Goal: Task Accomplishment & Management: Manage account settings

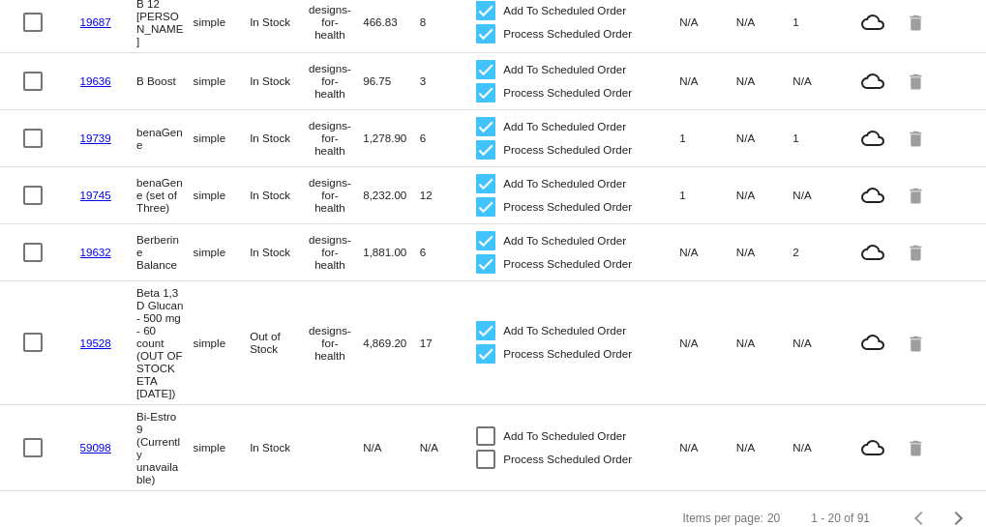
scroll to position [1171, 0]
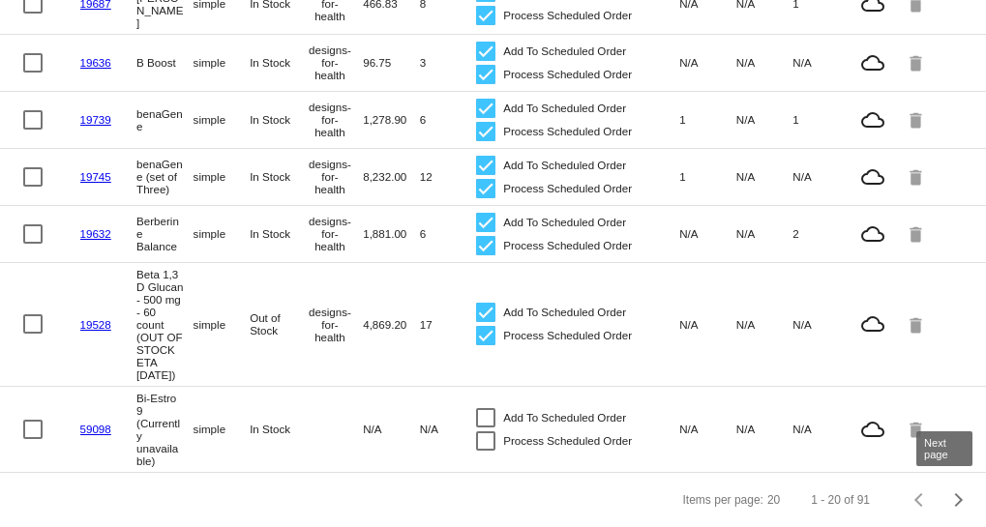
click at [949, 496] on div "Next page" at bounding box center [956, 501] width 14 height 14
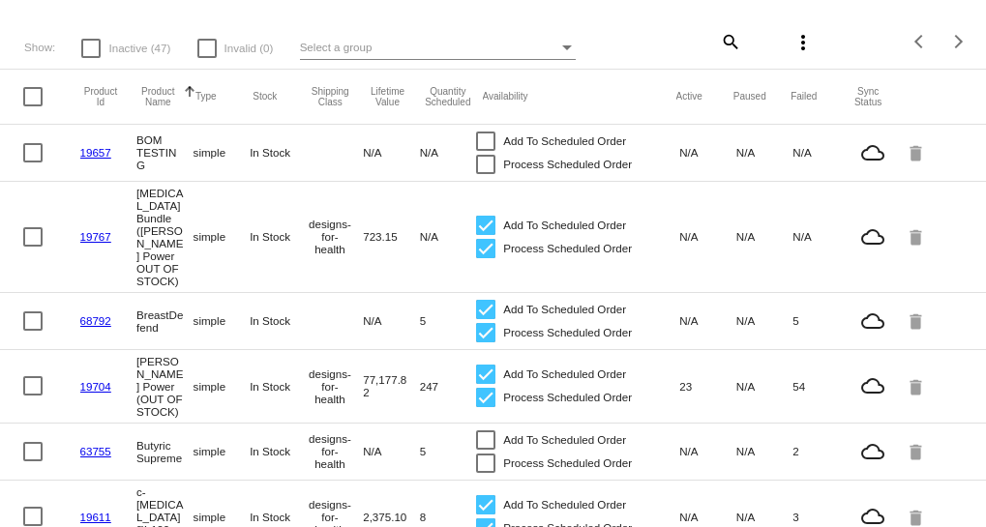
scroll to position [175, 0]
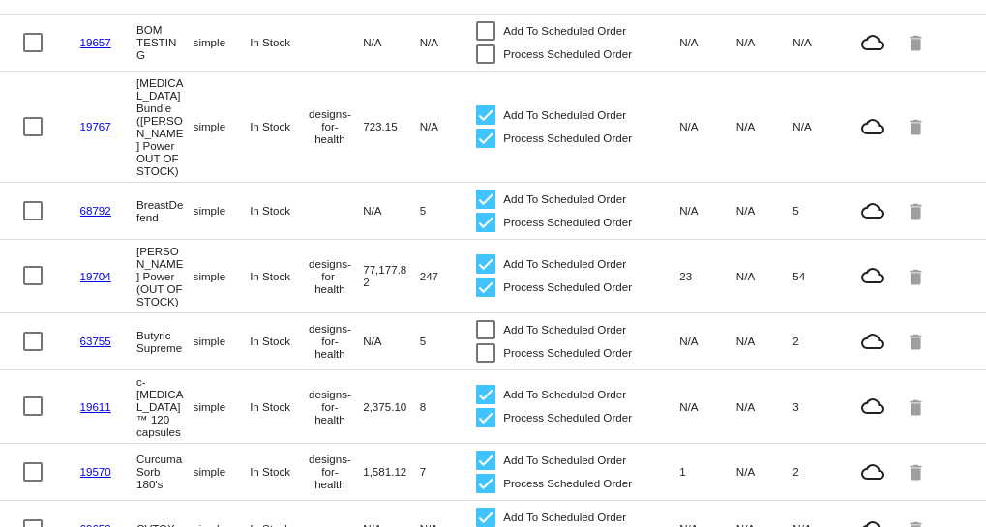
click at [34, 266] on div at bounding box center [32, 275] width 19 height 19
click at [33, 286] on input "checkbox" at bounding box center [32, 286] width 1 height 1
checkbox input "true"
click at [94, 270] on link "19704" at bounding box center [95, 276] width 31 height 13
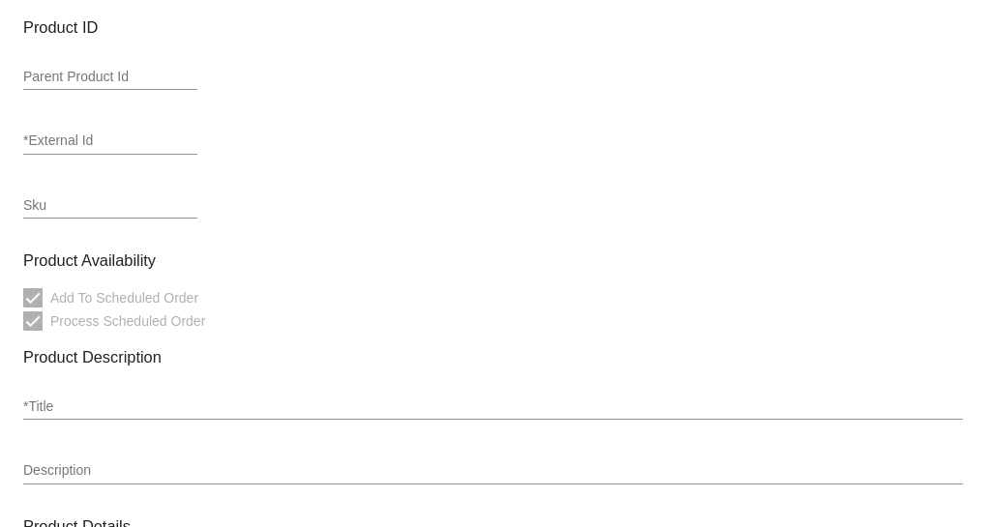
type input "simple"
type input "19704"
type input "7ESSBPT090-PL"
type input "[PERSON_NAME] Power (OUT OF STOCK)"
type input "84.37"
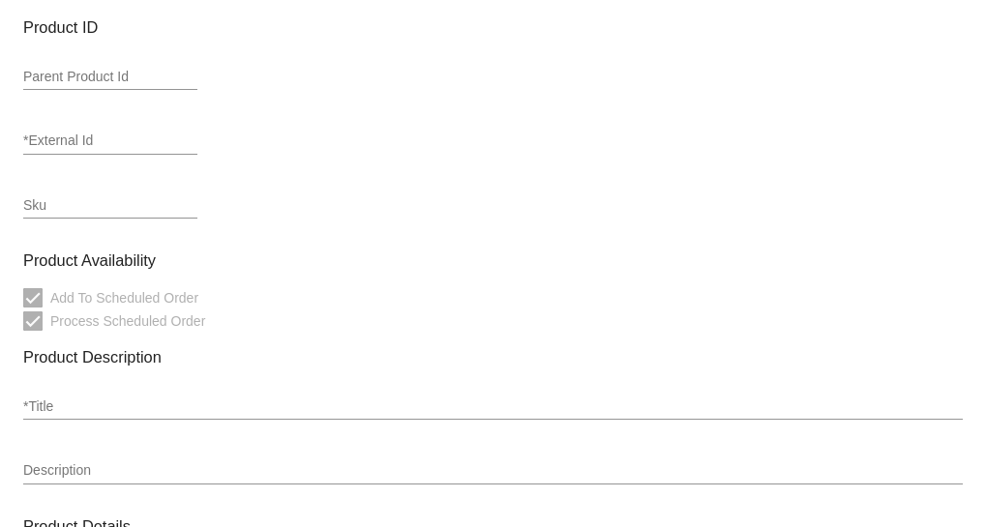
type input "75.93"
type input "designs-for-health"
type input "In Stock"
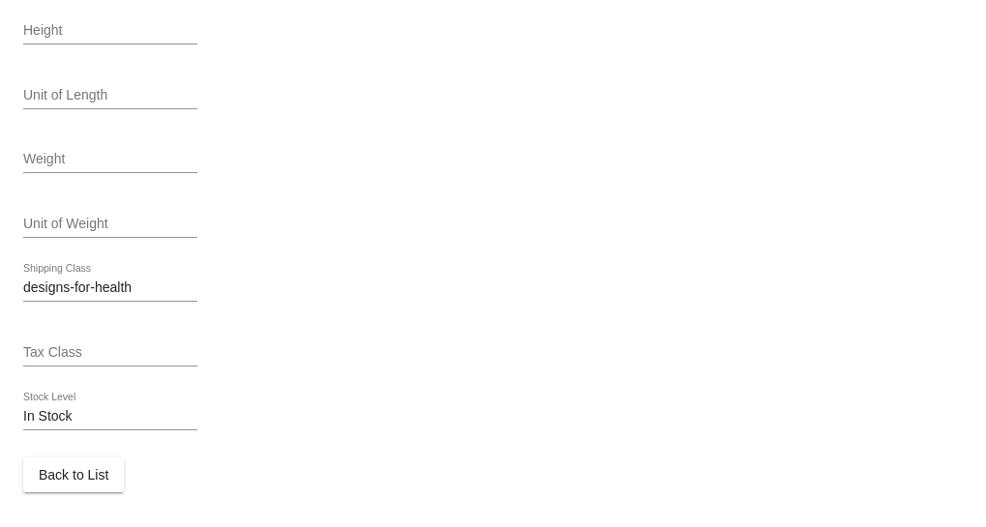
scroll to position [980, 0]
click at [91, 412] on input "In Stock" at bounding box center [110, 413] width 174 height 15
drag, startPoint x: 91, startPoint y: 412, endPoint x: 4, endPoint y: 411, distance: 87.1
click at [117, 394] on div "In Stock Stock Level" at bounding box center [110, 409] width 174 height 38
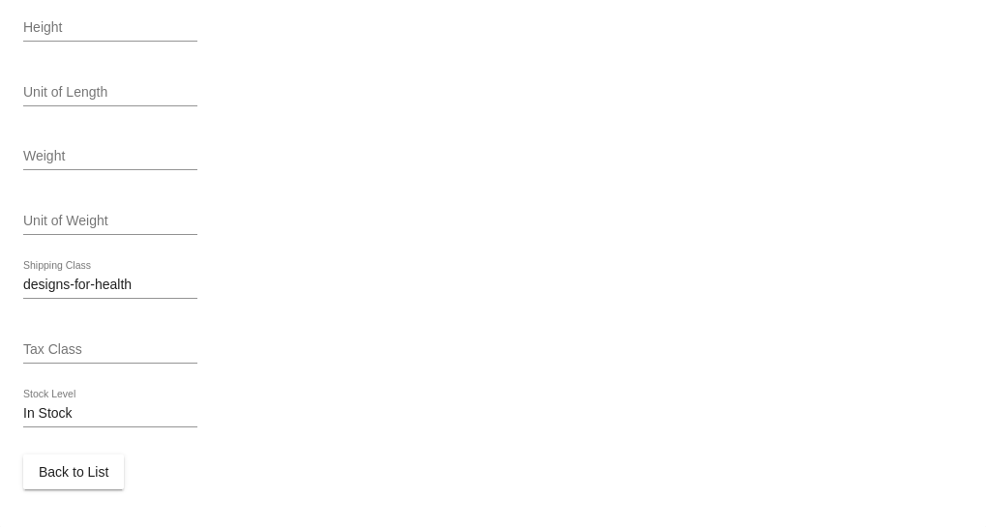
click at [66, 406] on input "In Stock" at bounding box center [110, 413] width 174 height 15
click at [71, 408] on input "In Stock" at bounding box center [110, 413] width 174 height 15
click at [71, 409] on input "In Stock" at bounding box center [110, 413] width 174 height 15
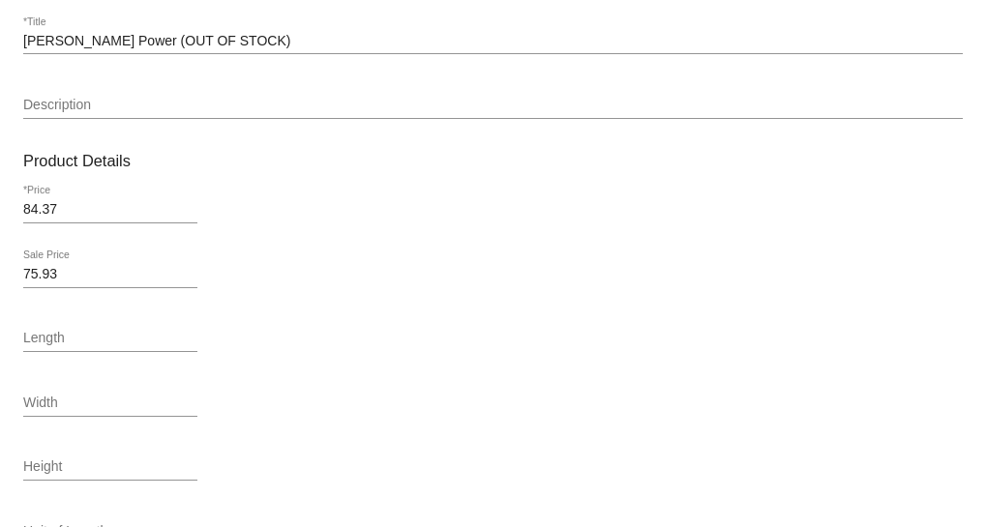
scroll to position [189, 0]
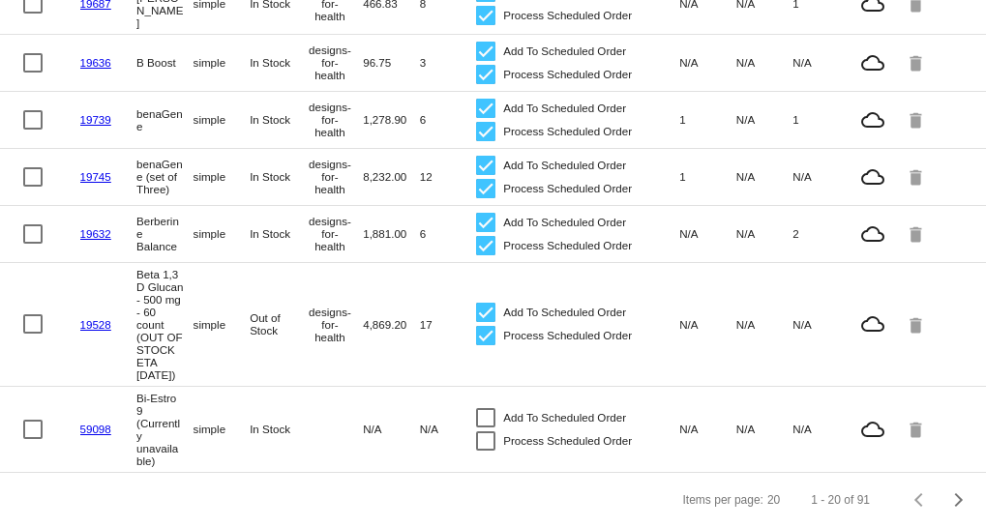
scroll to position [1171, 0]
click at [949, 494] on div "Next page" at bounding box center [956, 501] width 14 height 14
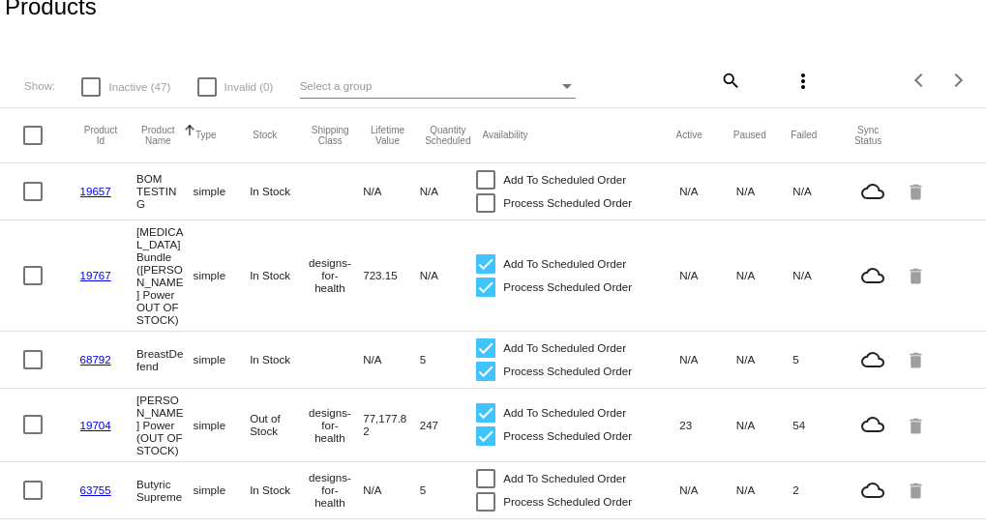
scroll to position [0, 0]
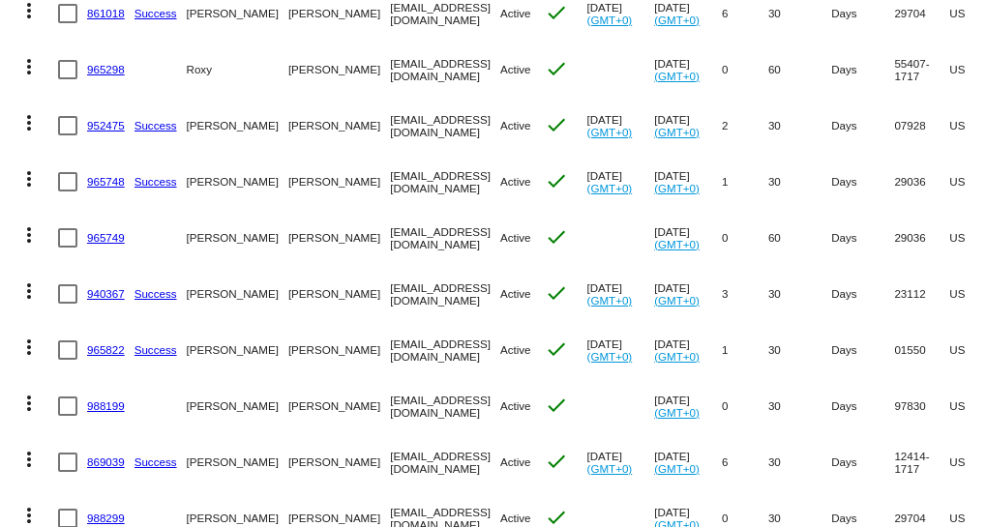
scroll to position [958, 0]
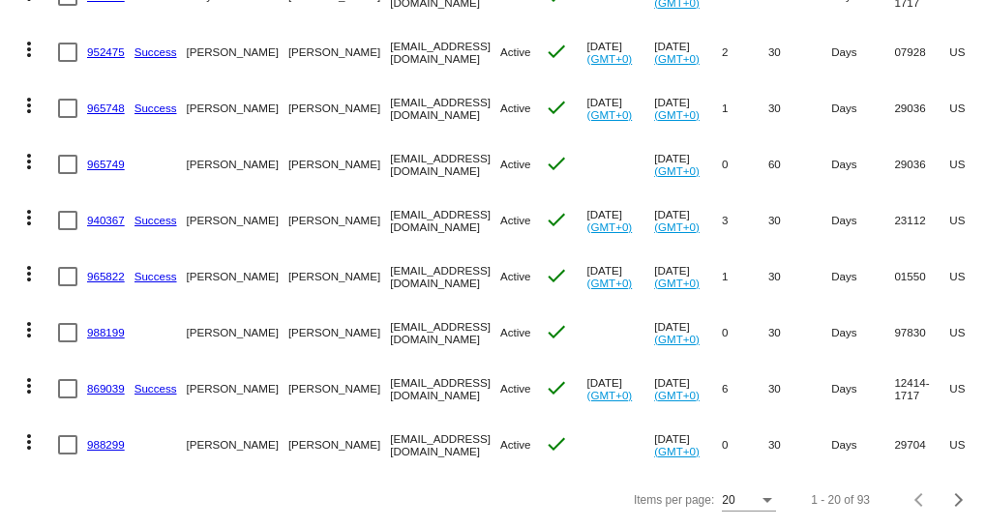
click at [745, 492] on div "20" at bounding box center [749, 495] width 54 height 33
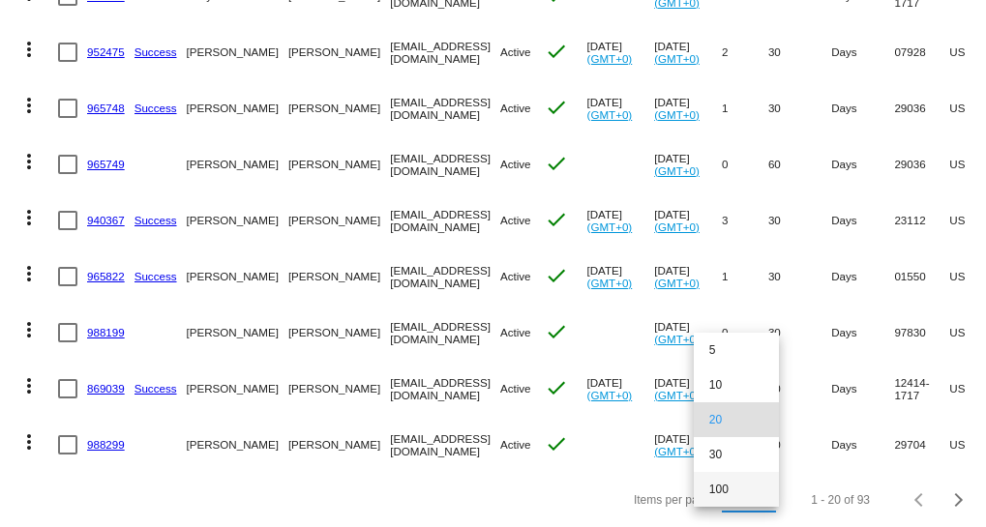
click at [742, 489] on span "100" at bounding box center [736, 489] width 54 height 35
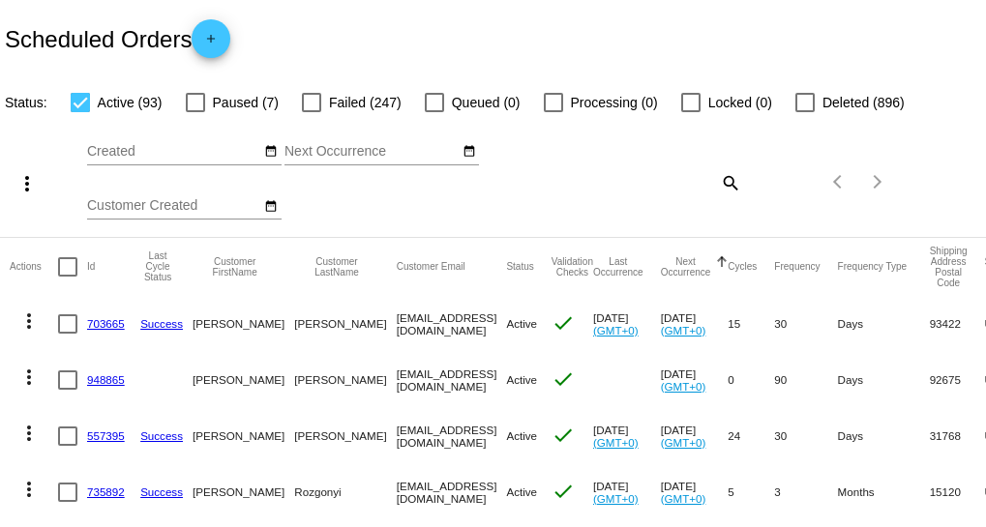
scroll to position [175, 0]
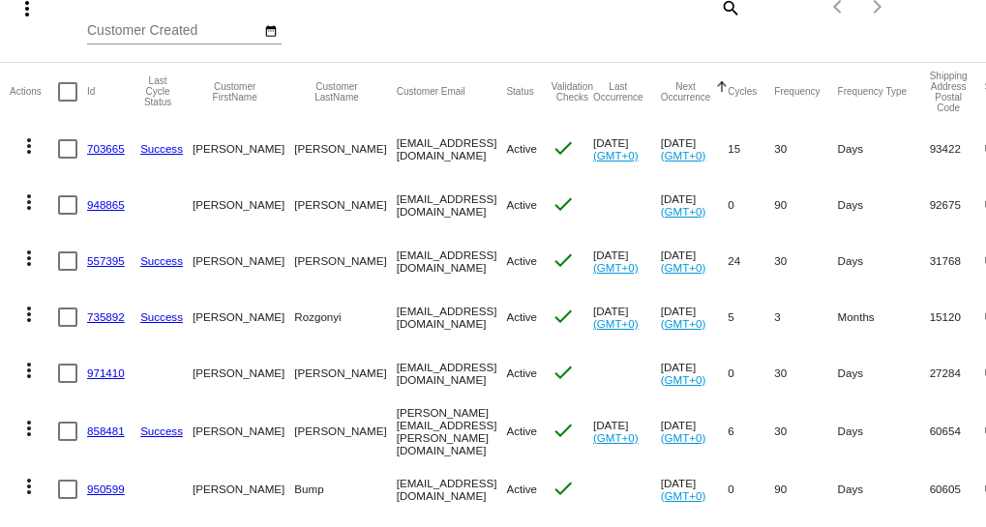
click at [29, 143] on mat-icon "more_vert" at bounding box center [28, 146] width 23 height 23
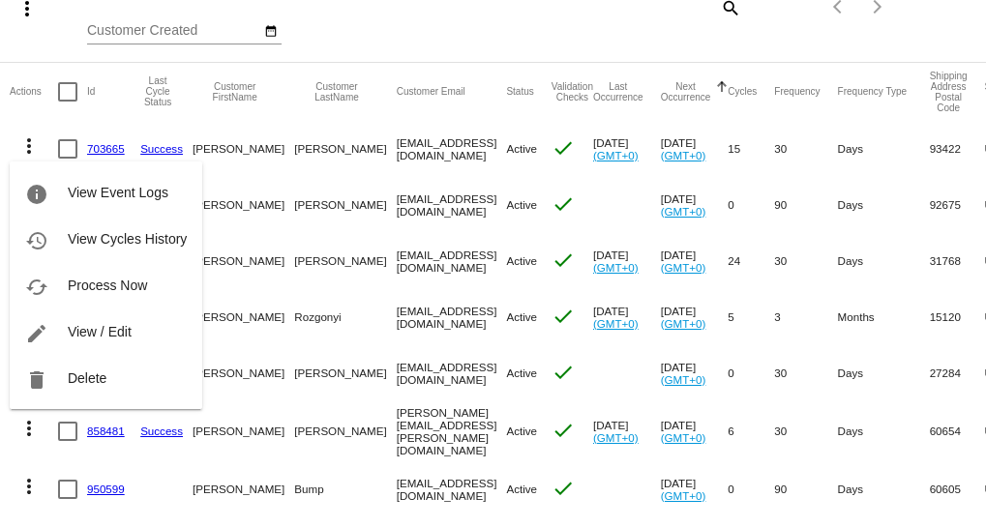
click at [349, 30] on div at bounding box center [493, 263] width 986 height 527
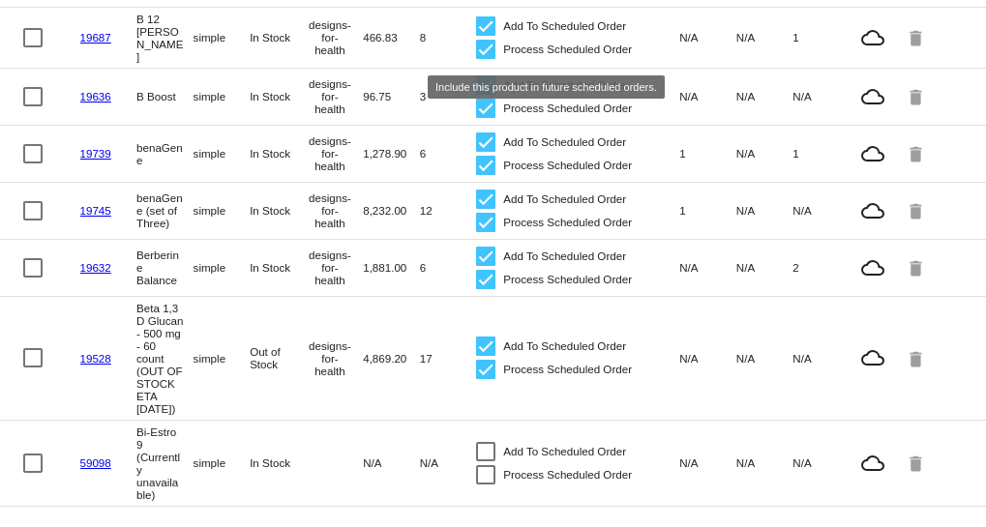
scroll to position [1171, 0]
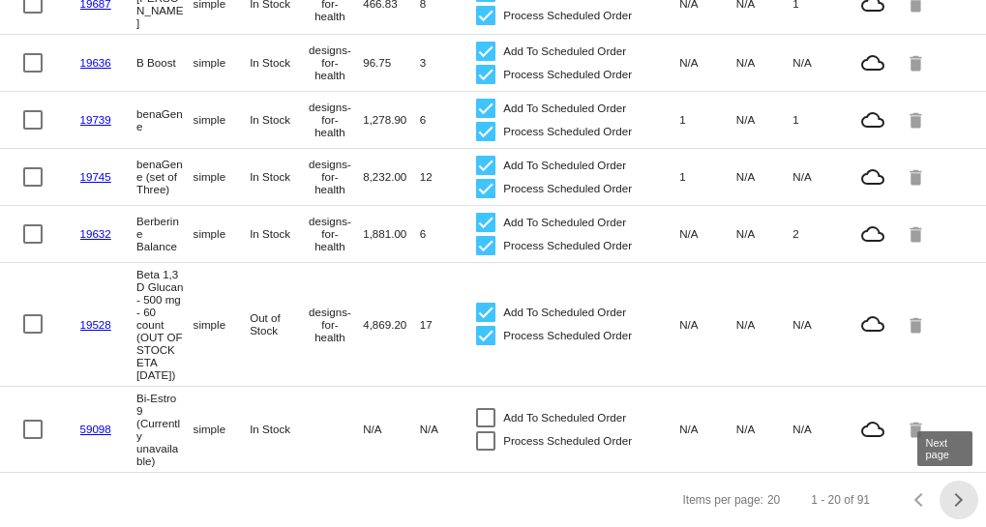
click at [949, 497] on div "Next page" at bounding box center [956, 501] width 14 height 14
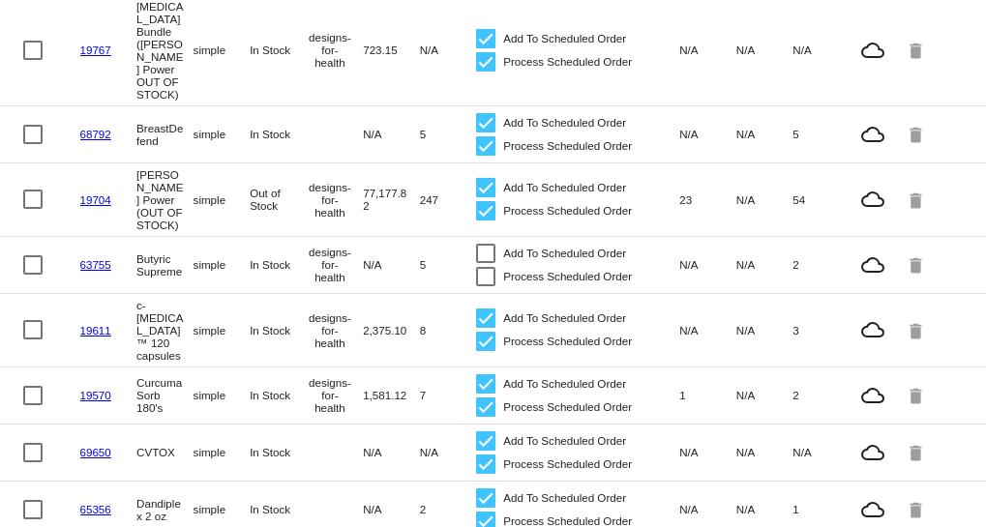
scroll to position [0, 0]
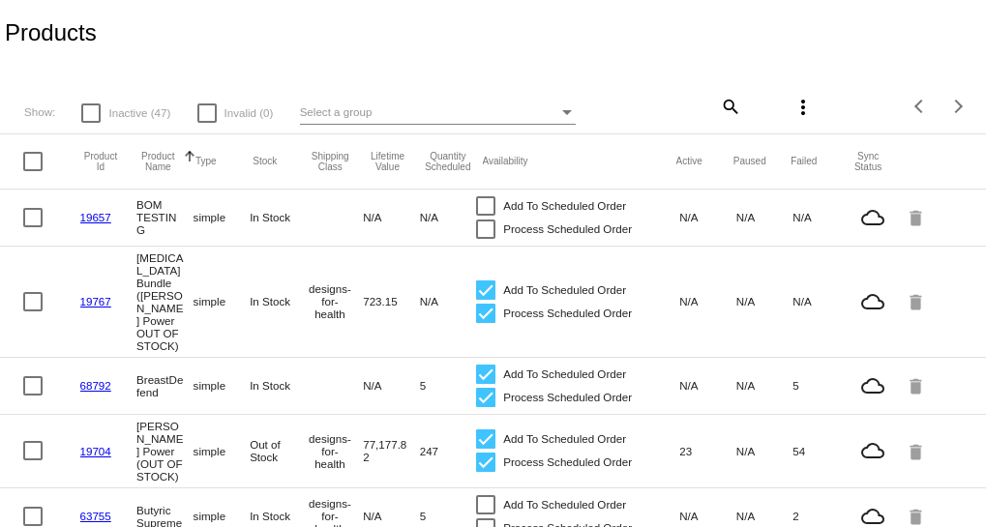
click at [90, 445] on link "19704" at bounding box center [95, 451] width 31 height 13
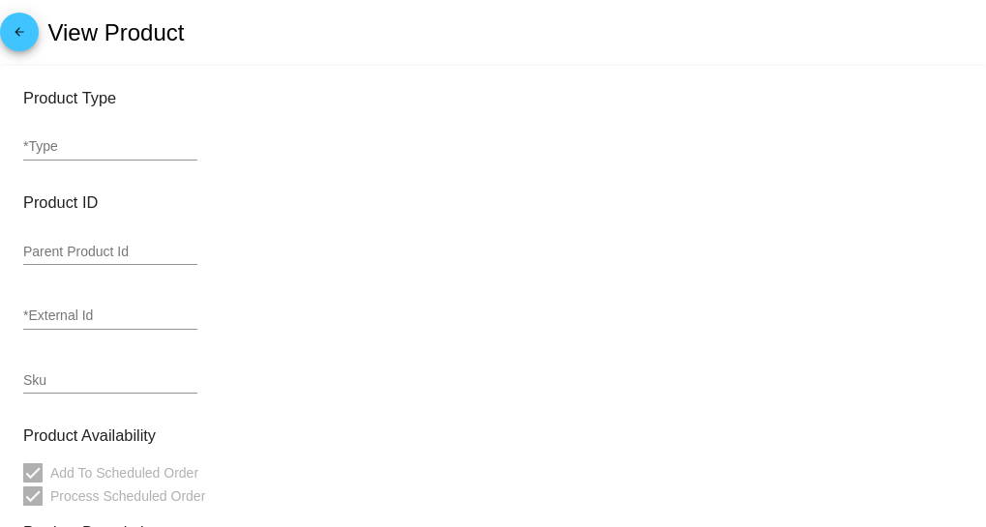
type input "simple"
type input "19704"
type input "7ESSBPT090-PL"
type input "[PERSON_NAME] Power (OUT OF STOCK)"
type input "84.37"
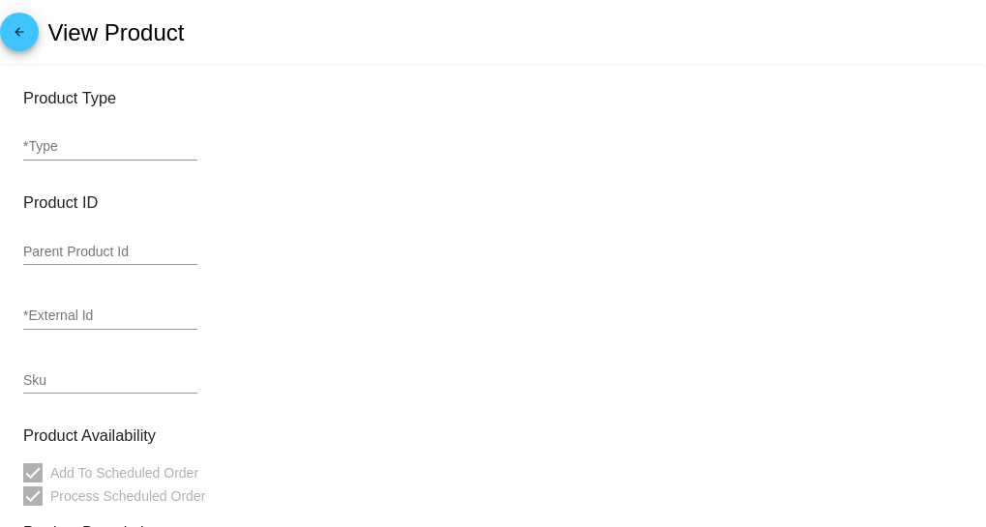
type input "75.93"
type input "designs-for-health"
type input "Out of Stock"
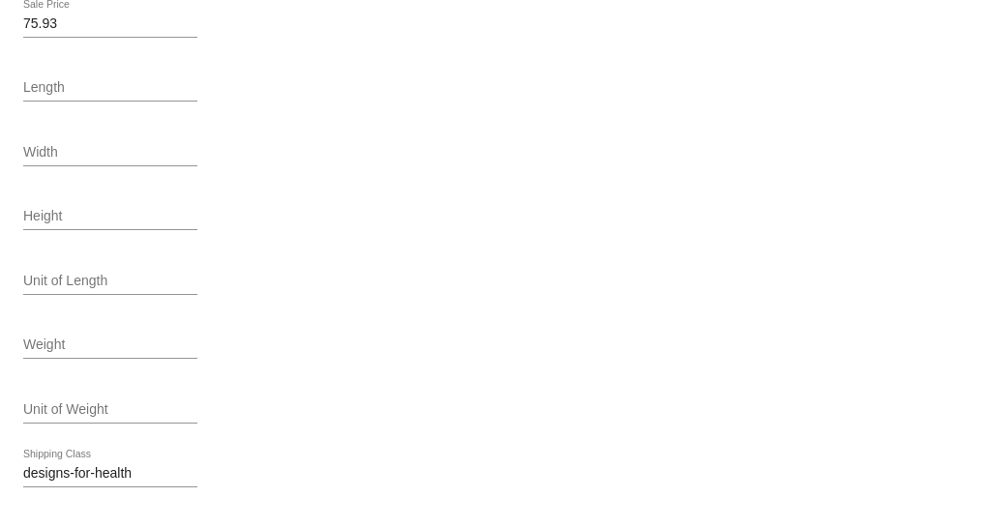
scroll to position [968, 0]
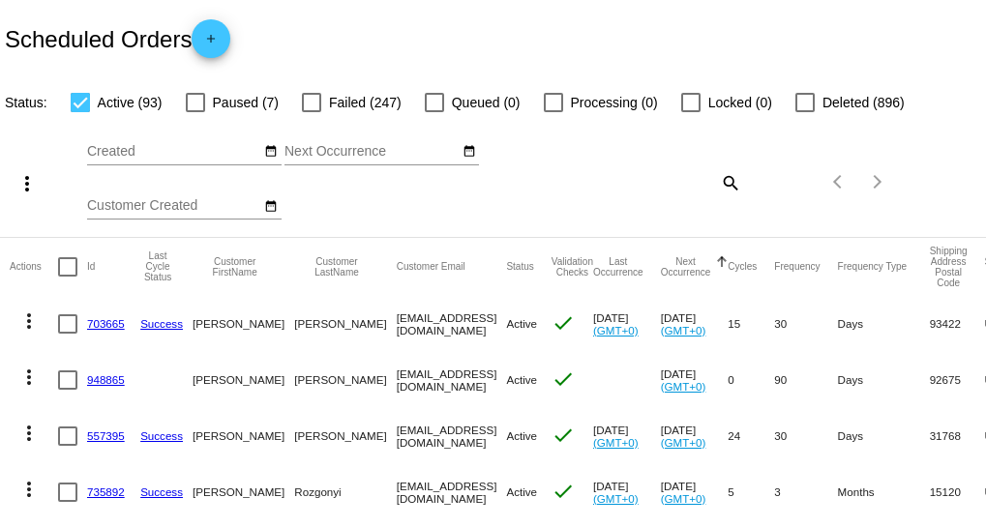
click at [102, 322] on link "703665" at bounding box center [106, 323] width 38 height 13
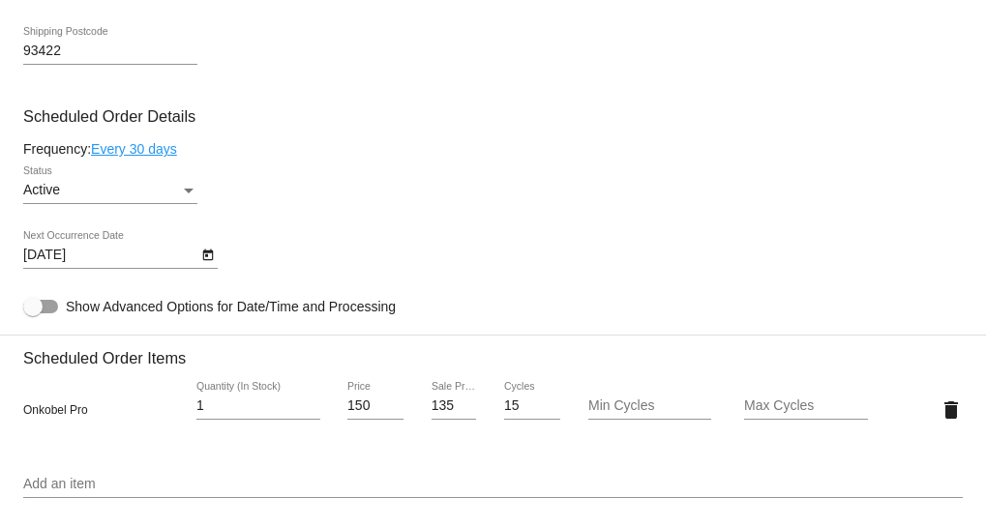
scroll to position [1055, 0]
click at [183, 188] on div "Status" at bounding box center [188, 190] width 17 height 15
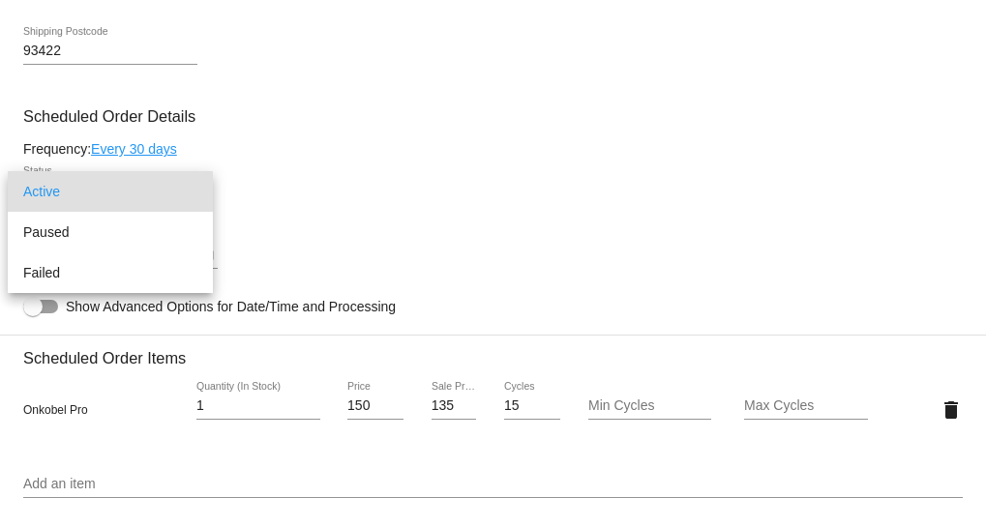
click at [346, 188] on div at bounding box center [493, 263] width 986 height 527
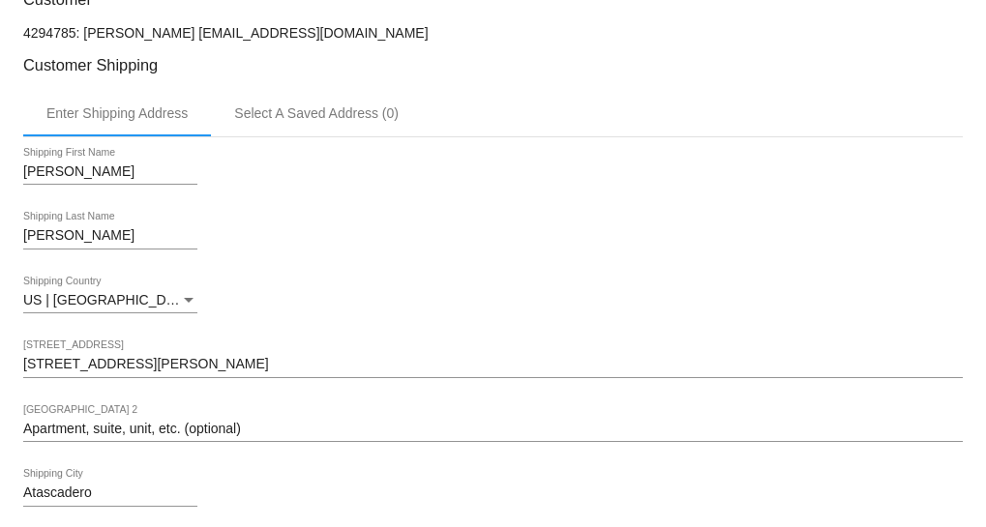
scroll to position [716, 0]
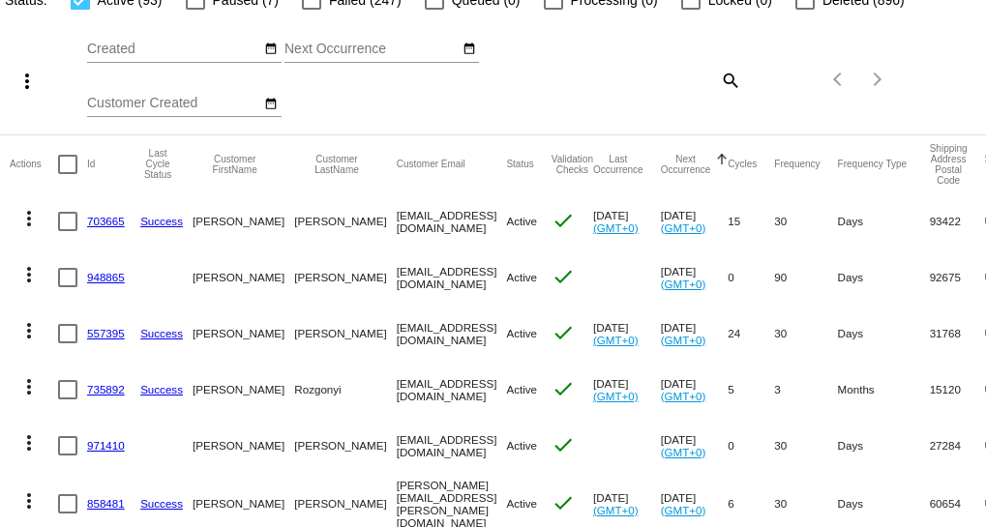
scroll to position [175, 0]
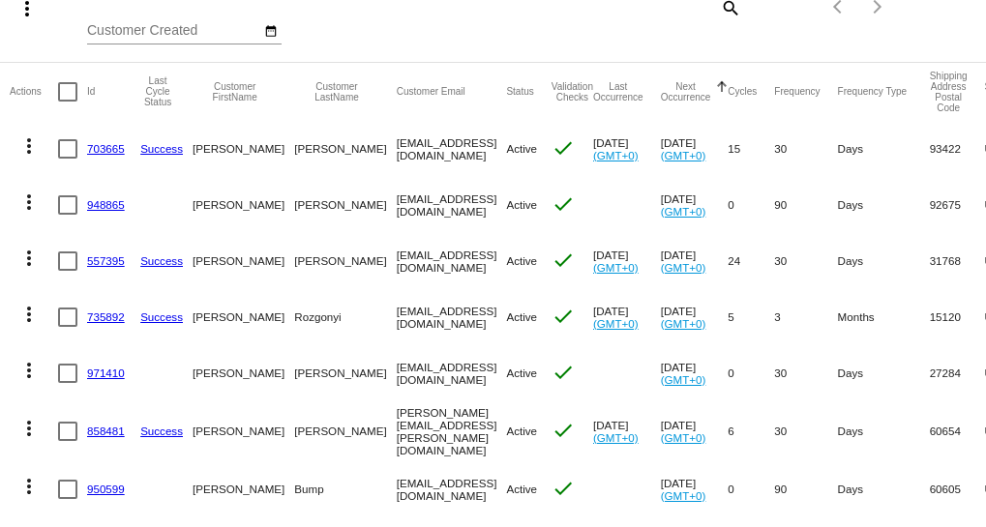
click at [100, 201] on link "948865" at bounding box center [106, 204] width 38 height 13
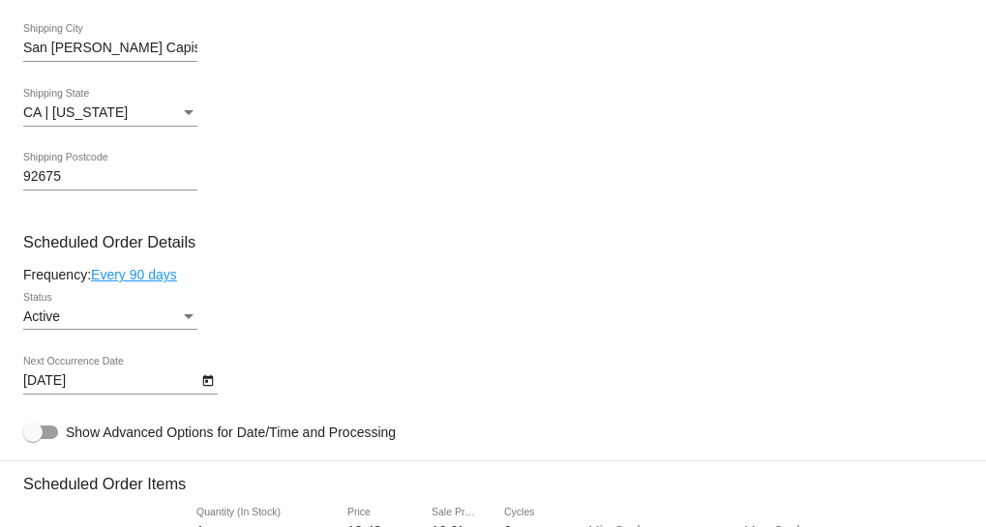
scroll to position [968, 0]
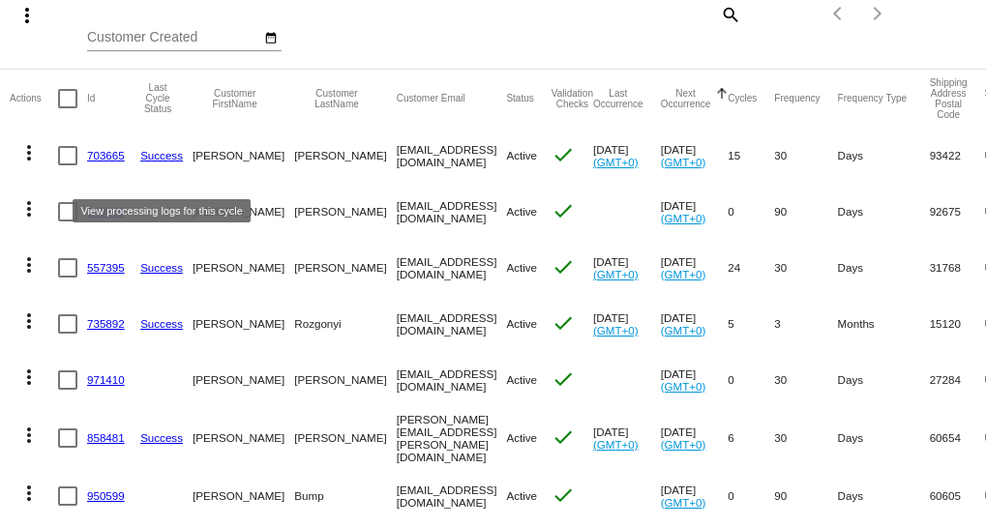
scroll to position [175, 0]
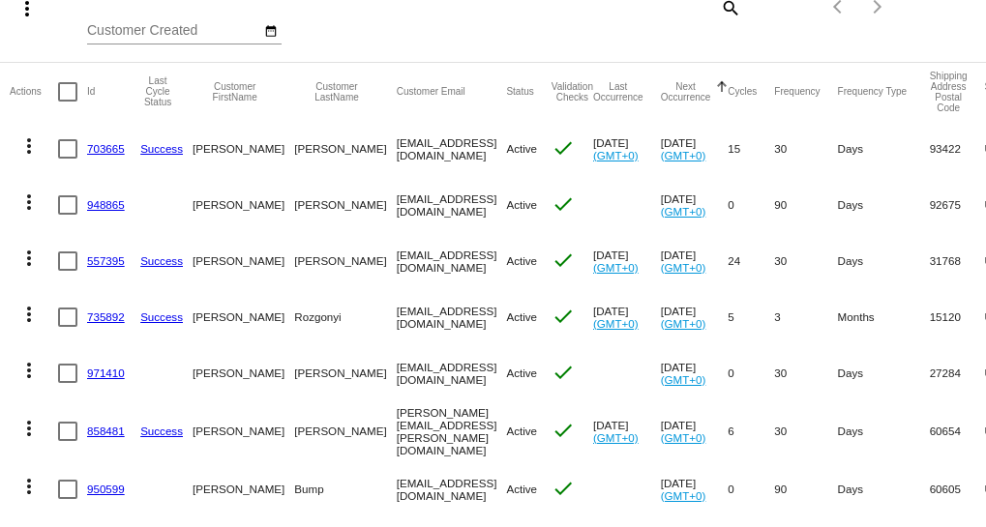
click at [100, 255] on link "557395" at bounding box center [106, 261] width 38 height 13
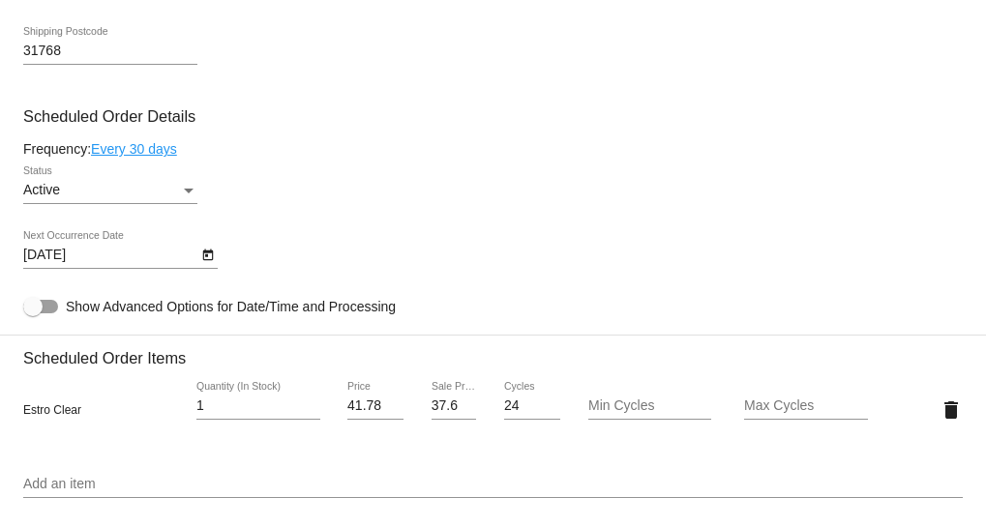
scroll to position [1231, 0]
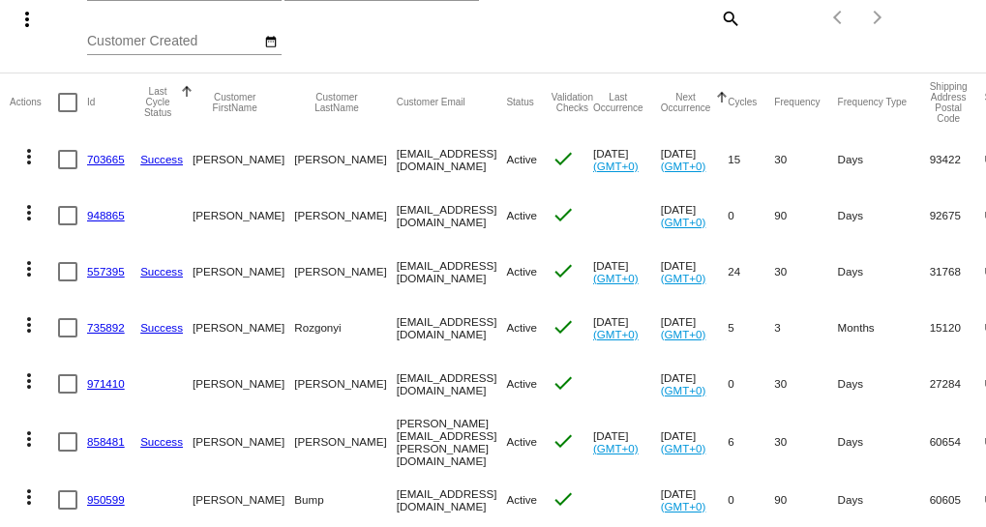
scroll to position [263, 0]
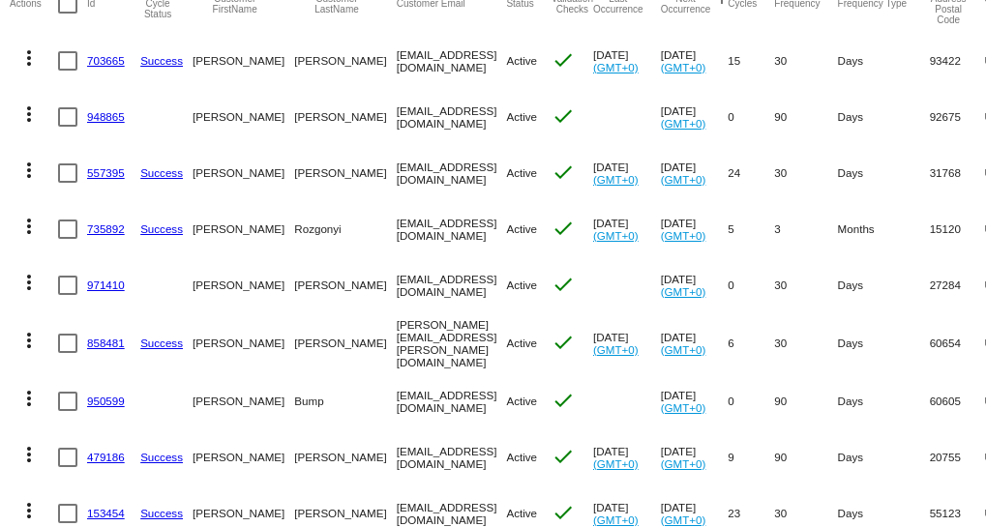
click at [105, 225] on link "735892" at bounding box center [106, 229] width 38 height 13
